Goal: Task Accomplishment & Management: Use online tool/utility

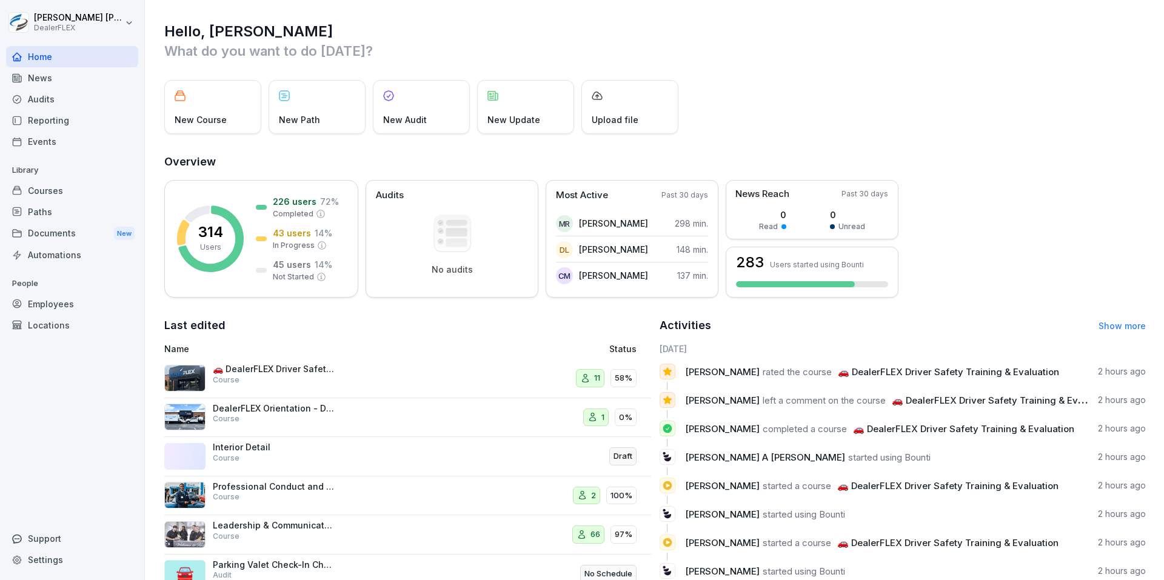
click at [61, 185] on div "Courses" at bounding box center [72, 190] width 132 height 21
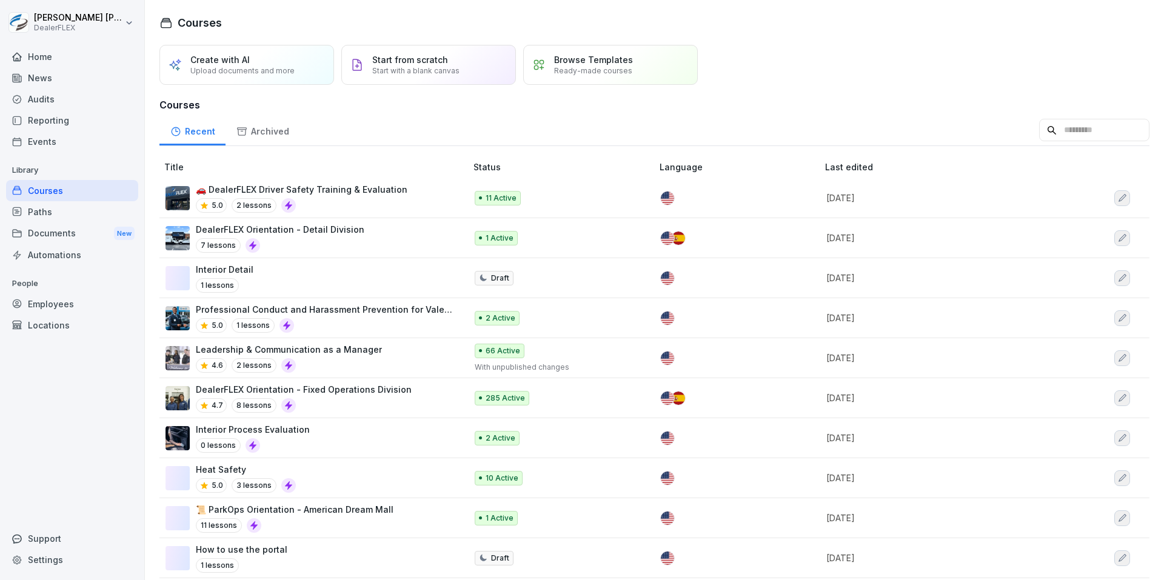
click at [361, 401] on div "4.7 8 lessons" at bounding box center [304, 405] width 216 height 15
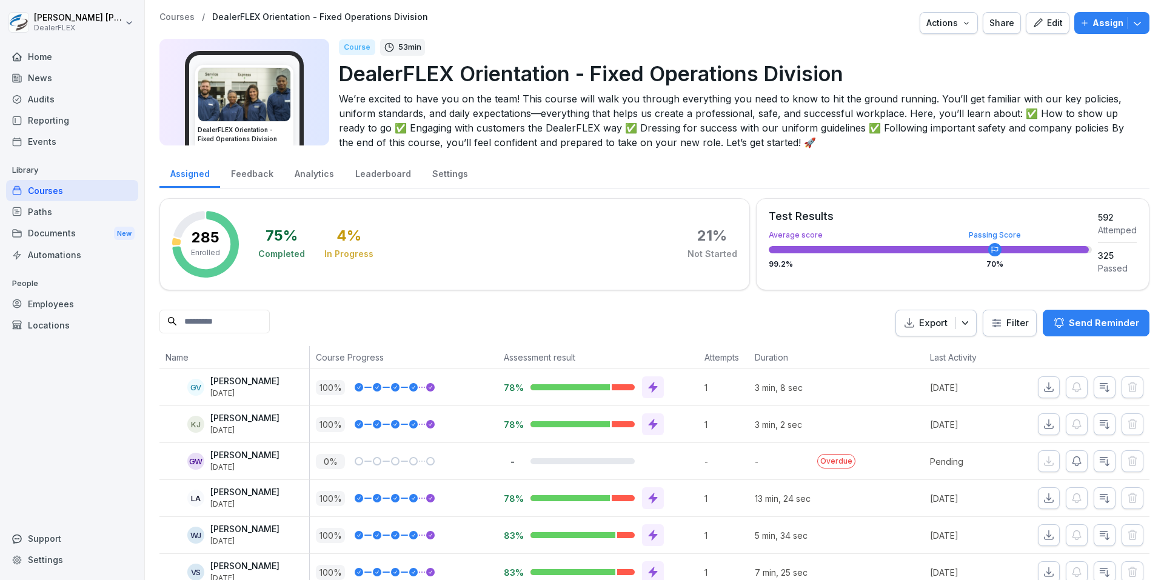
click at [995, 321] on html "[PERSON_NAME] DealerFLEX Home News Audits Reporting Events Library Courses Path…" at bounding box center [582, 290] width 1164 height 580
click at [810, 331] on html "[PERSON_NAME] DealerFLEX Home News Audits Reporting Events Library Courses Path…" at bounding box center [582, 290] width 1164 height 580
click at [1004, 317] on html "[PERSON_NAME] DealerFLEX Home News Audits Reporting Events Library Courses Path…" at bounding box center [582, 290] width 1164 height 580
click at [213, 325] on html "[PERSON_NAME] DealerFLEX Home News Audits Reporting Events Library Courses Path…" at bounding box center [582, 290] width 1164 height 580
click at [221, 320] on input at bounding box center [214, 322] width 110 height 24
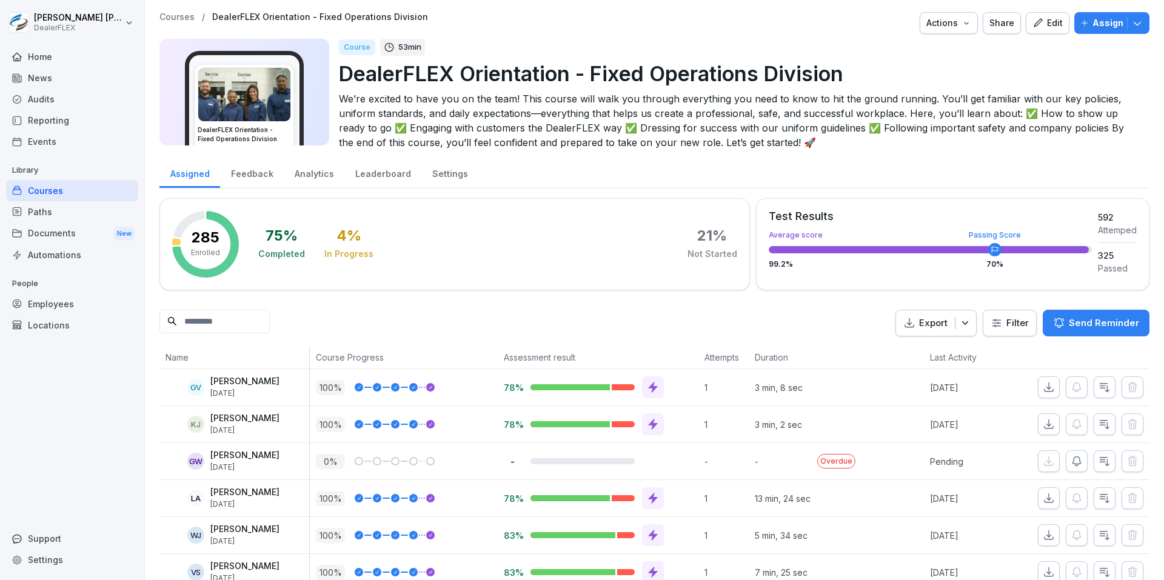
click at [224, 319] on input at bounding box center [214, 322] width 110 height 24
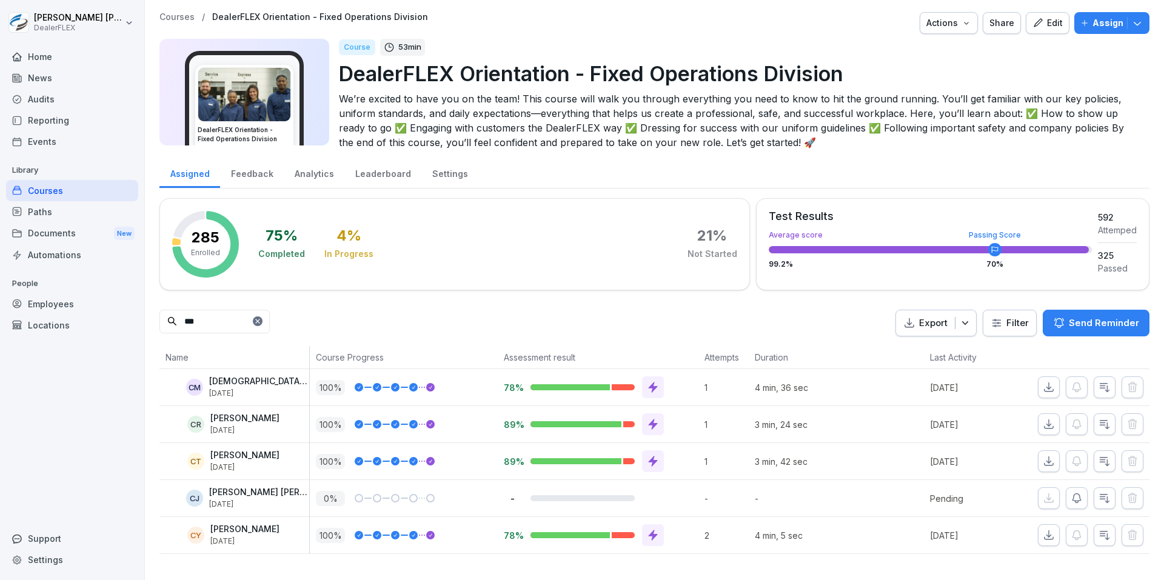
scroll to position [4, 0]
type input "***"
click at [1070, 492] on icon "button" at bounding box center [1076, 498] width 12 height 12
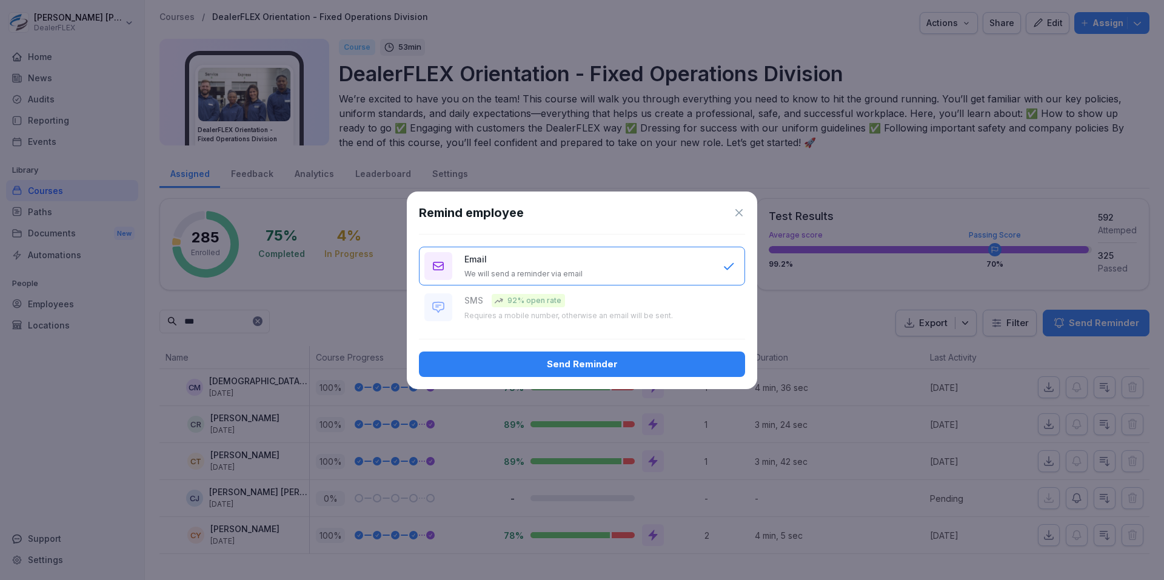
click at [580, 359] on div "Send Reminder" at bounding box center [582, 364] width 307 height 13
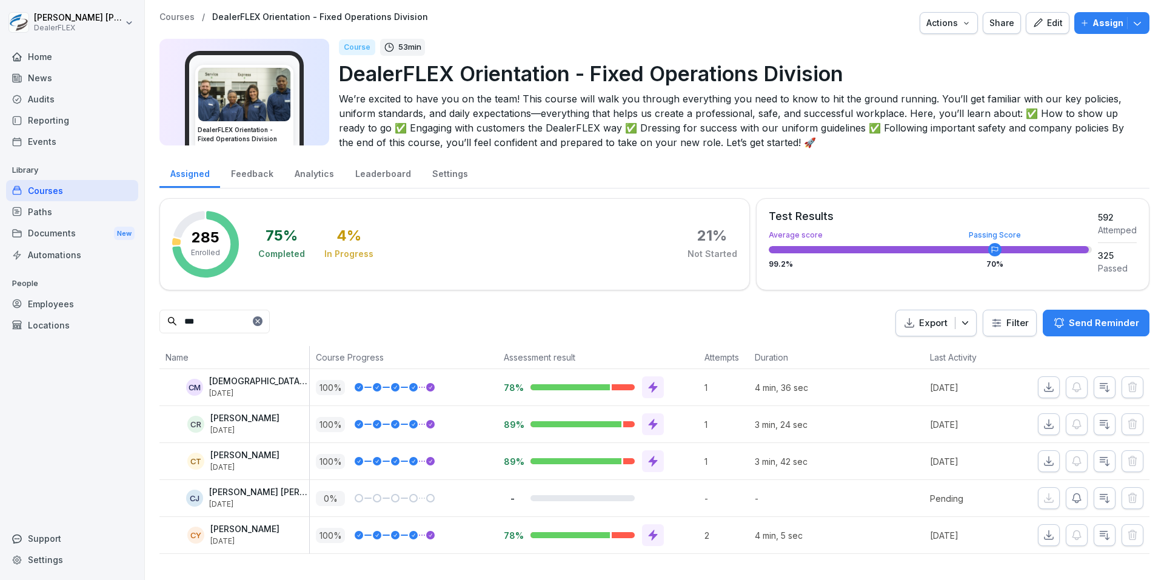
click at [194, 495] on div "CJ" at bounding box center [194, 498] width 17 height 17
